Goal: Transaction & Acquisition: Obtain resource

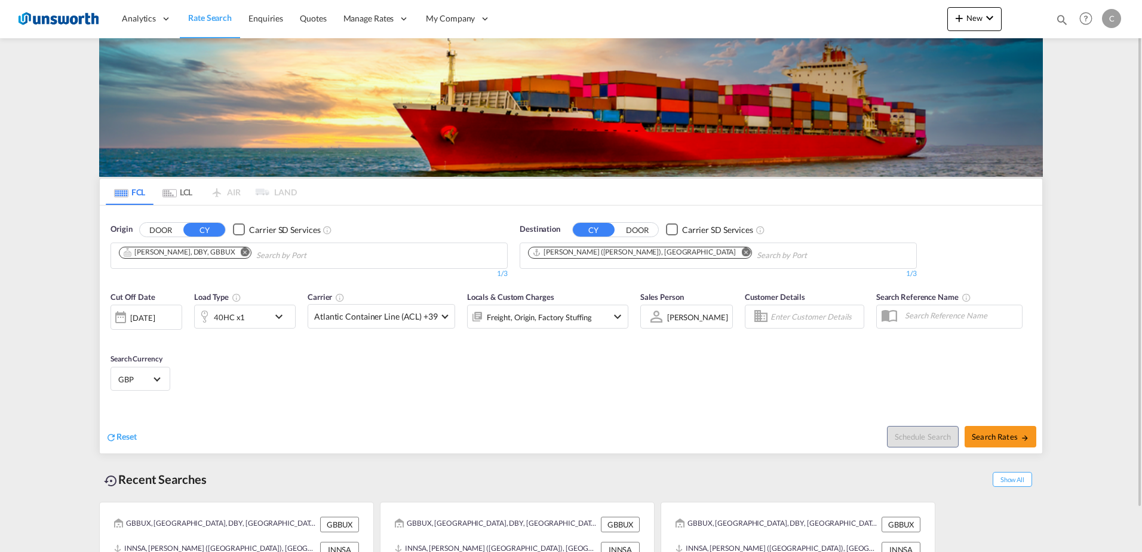
click at [741, 251] on md-icon "Remove" at bounding box center [745, 251] width 9 height 9
type input "d"
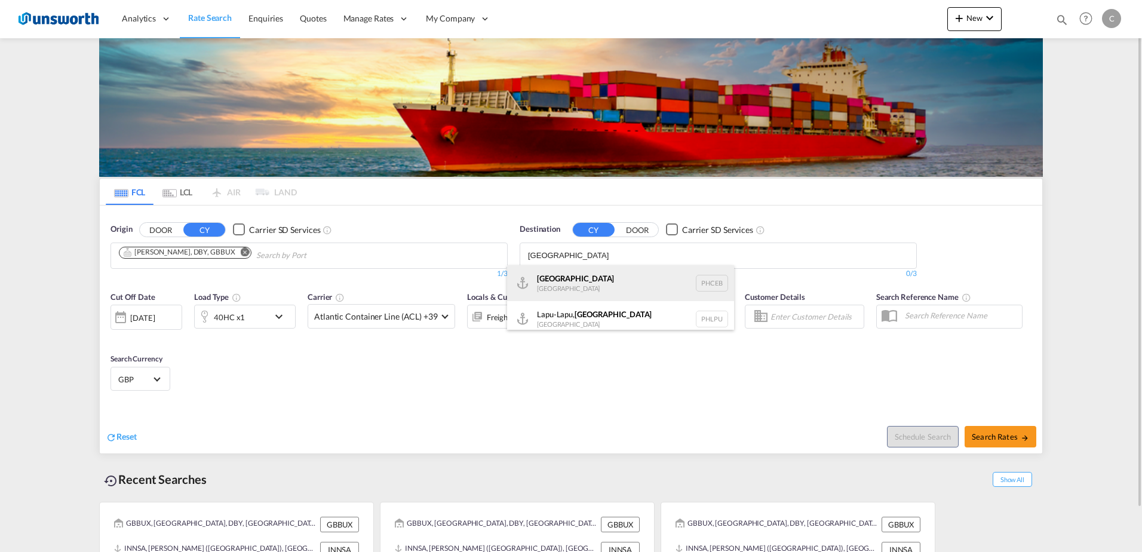
type input "[GEOGRAPHIC_DATA]"
click at [547, 282] on div "Cebu [GEOGRAPHIC_DATA] PHCEB" at bounding box center [620, 283] width 227 height 36
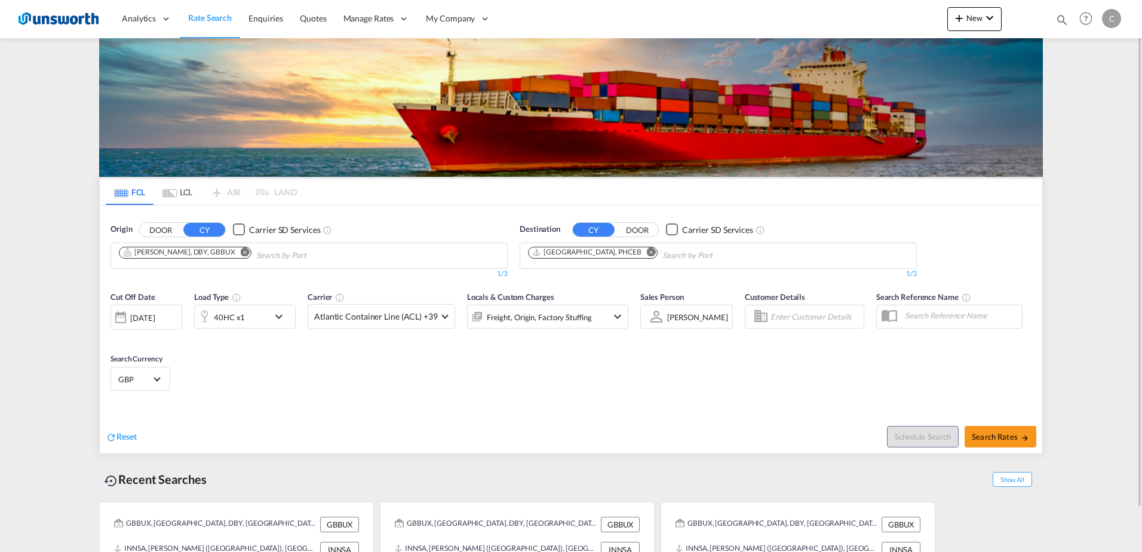
click at [278, 315] on md-icon "icon-chevron-down" at bounding box center [282, 316] width 20 height 14
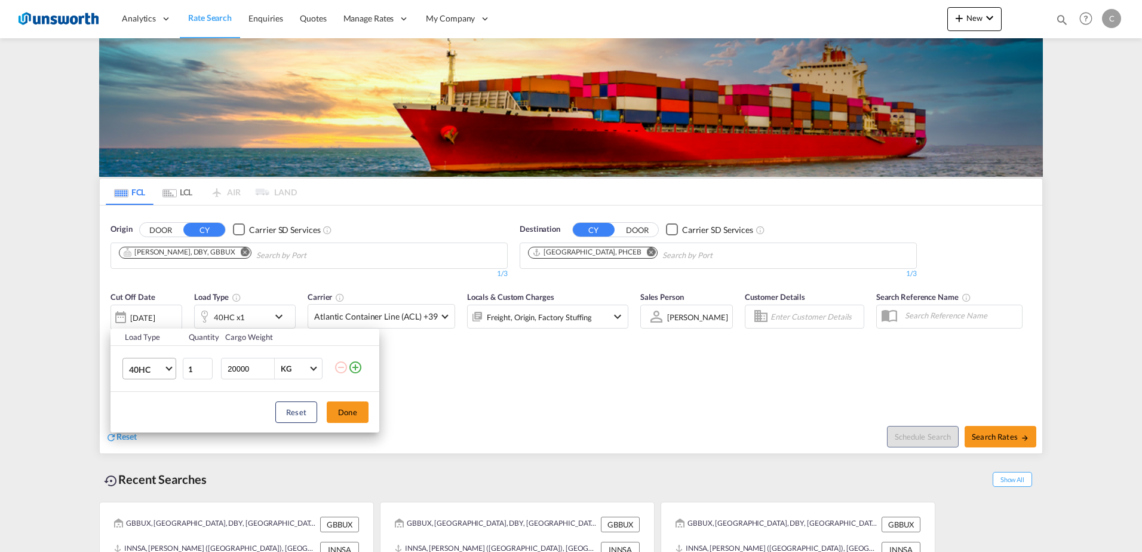
click at [170, 364] on md-select-value "40HC" at bounding box center [152, 368] width 48 height 20
click at [162, 310] on md-option "20GP" at bounding box center [159, 311] width 81 height 29
click at [352, 410] on button "Done" at bounding box center [348, 411] width 42 height 21
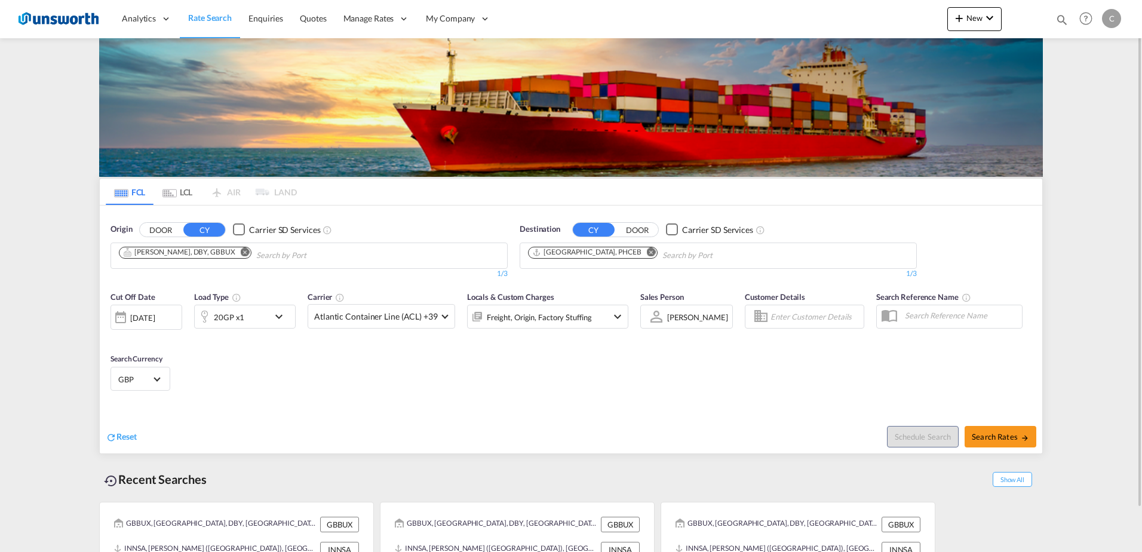
click at [616, 313] on md-icon "icon-chevron-down" at bounding box center [617, 316] width 14 height 14
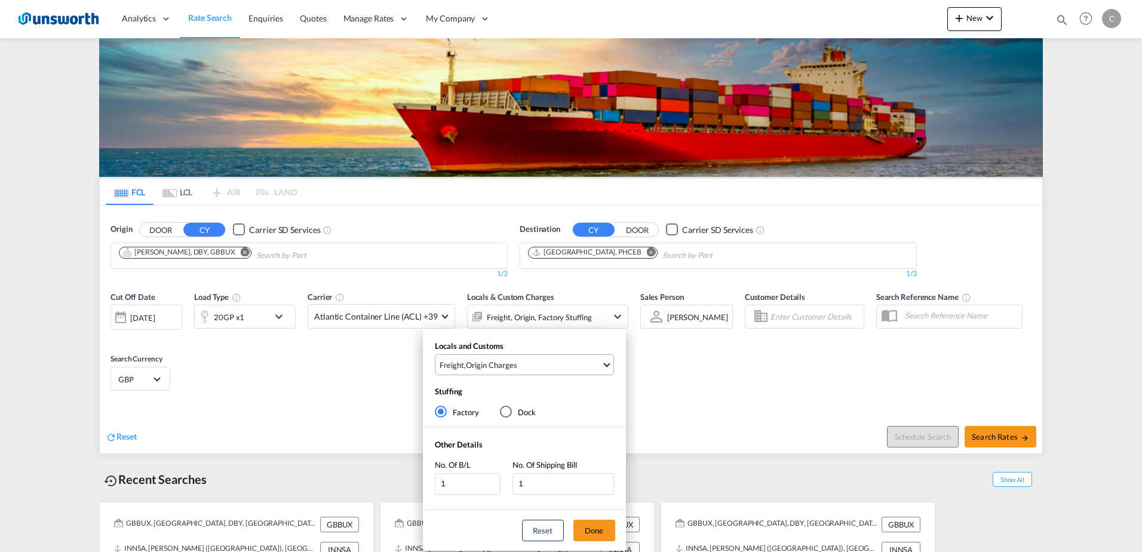
click at [606, 364] on span "Select Locals and Customs: \aFreight, \aOrigin Charges" at bounding box center [606, 363] width 7 height 7
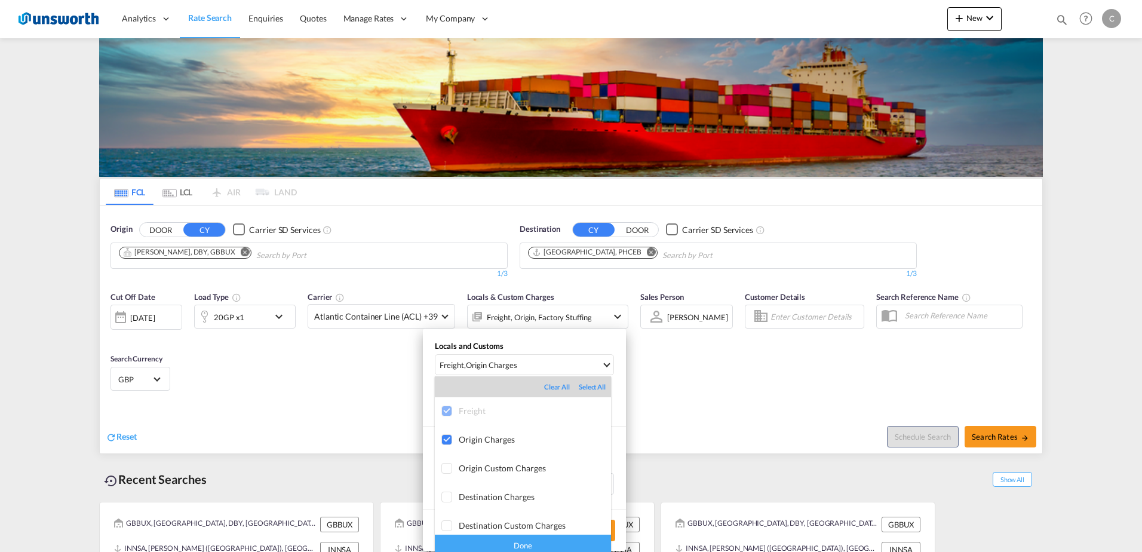
scroll to position [39, 0]
click at [549, 546] on div "Done" at bounding box center [523, 544] width 176 height 21
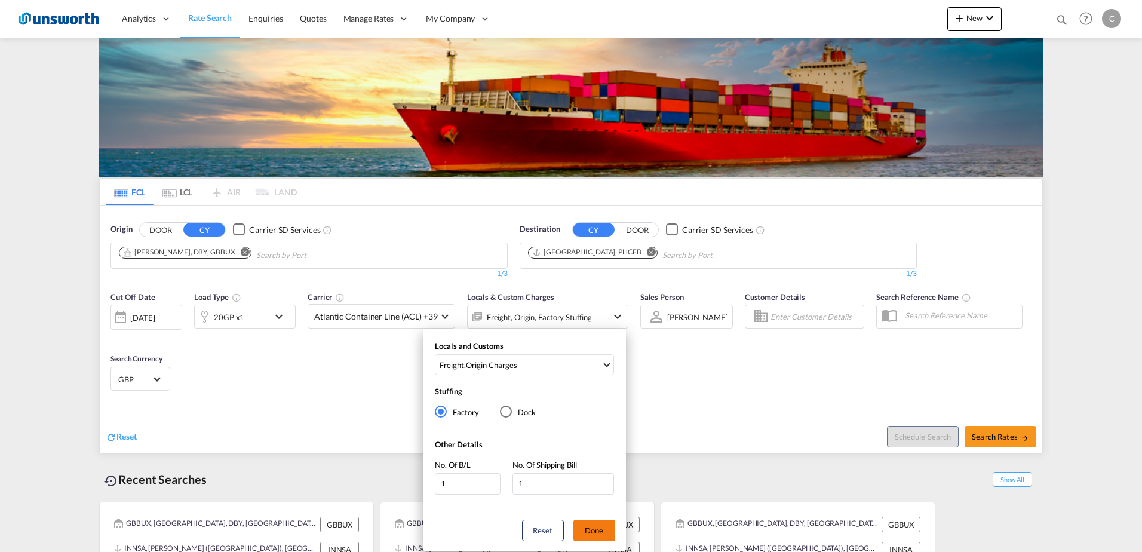
click at [591, 531] on button "Done" at bounding box center [594, 529] width 42 height 21
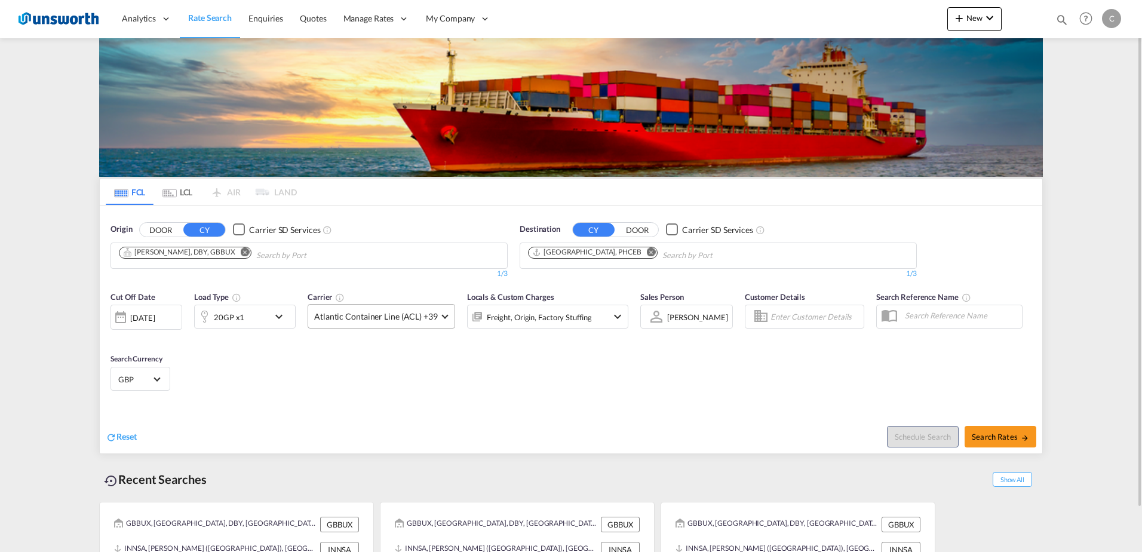
click at [443, 315] on span at bounding box center [444, 315] width 7 height 7
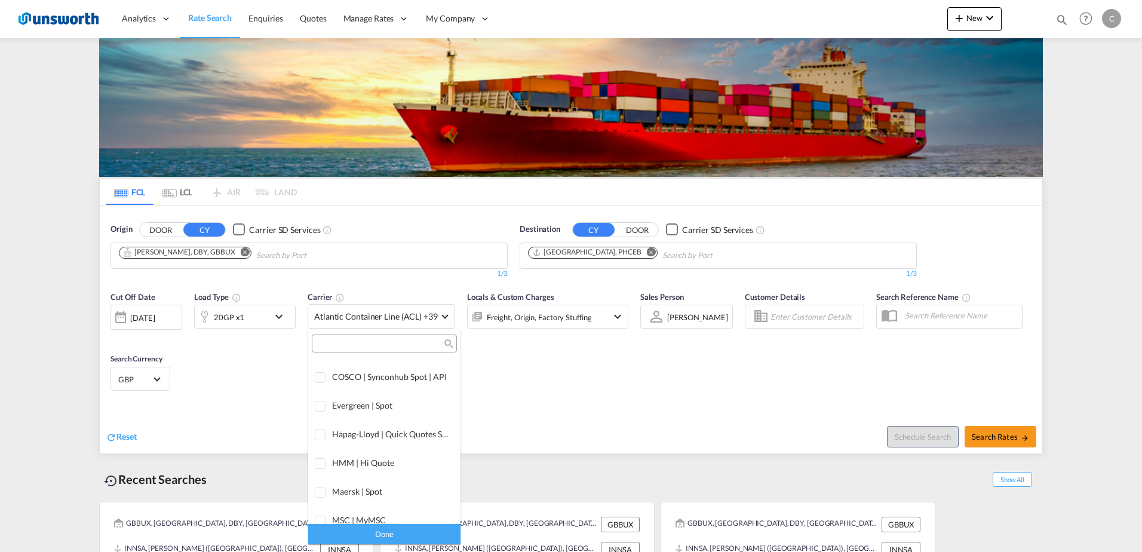
scroll to position [0, 0]
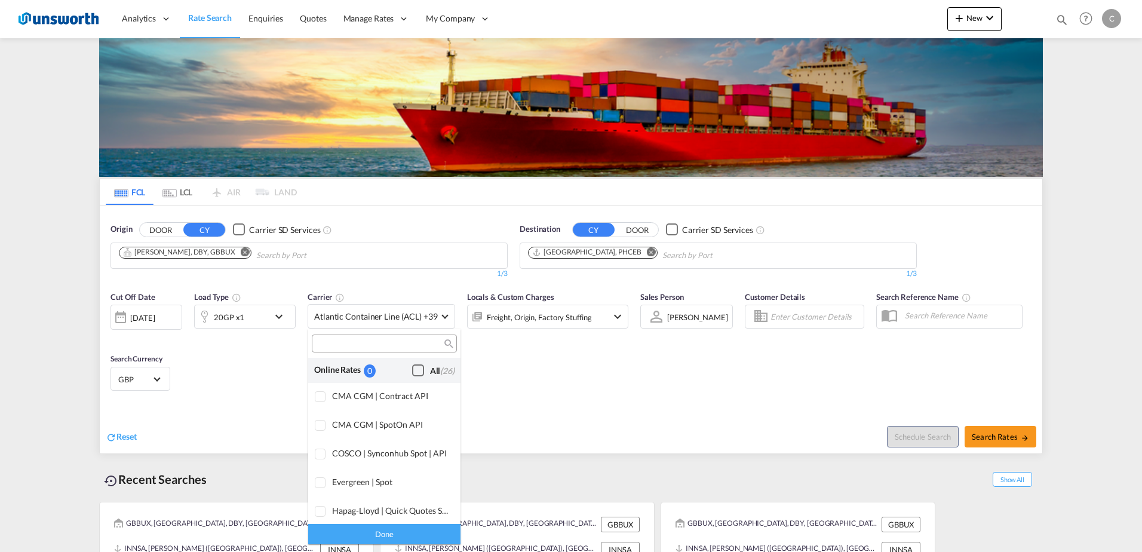
click at [412, 368] on div "Checkbox No Ink" at bounding box center [418, 370] width 12 height 12
click at [396, 529] on div "Done" at bounding box center [384, 533] width 152 height 21
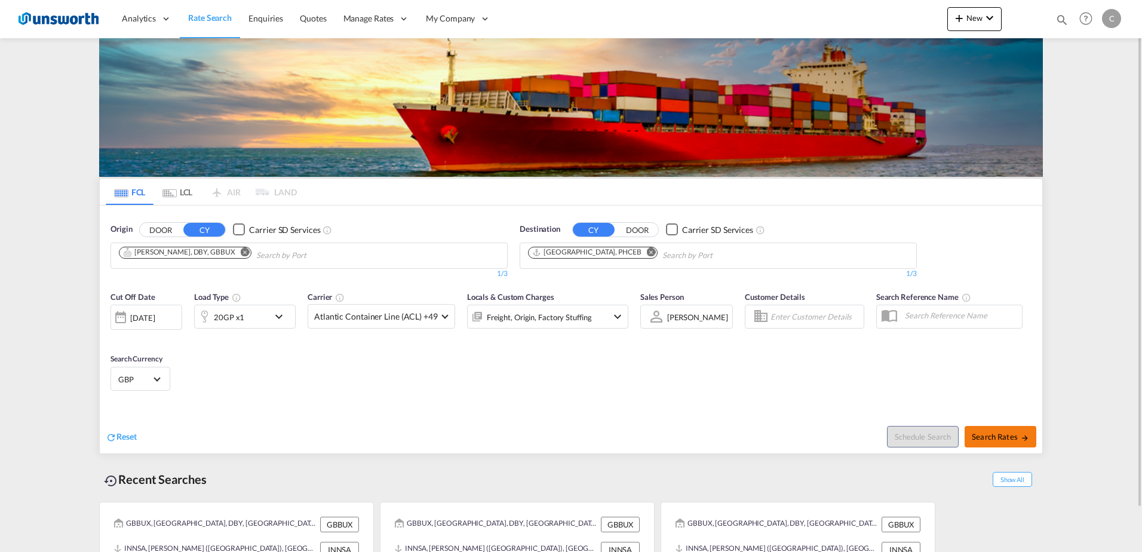
click at [987, 436] on span "Search Rates" at bounding box center [999, 437] width 57 height 10
type input "GBBUX to PHCEB / [DATE]"
